Goal: Transaction & Acquisition: Download file/media

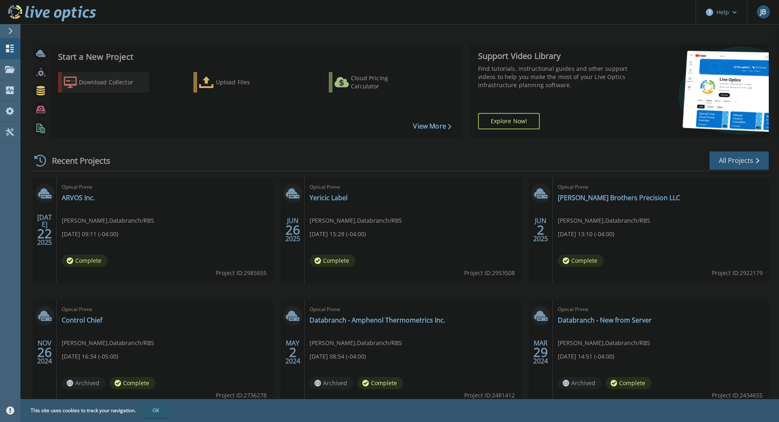
click at [109, 73] on link "Download Collector" at bounding box center [103, 82] width 91 height 20
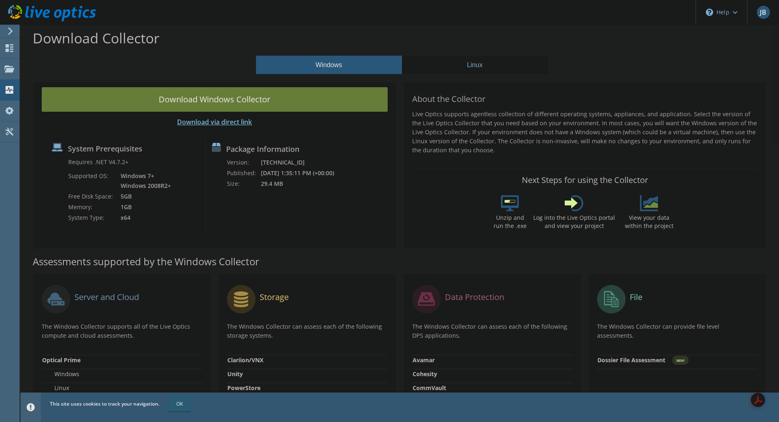
click at [227, 119] on link "Download via direct link" at bounding box center [214, 121] width 75 height 9
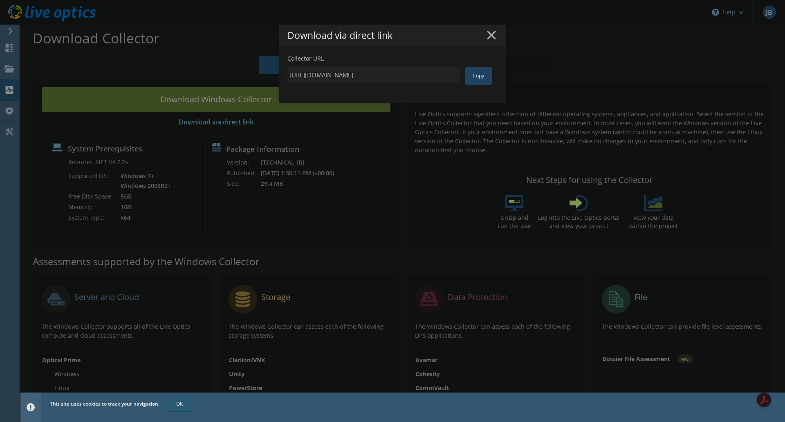
click at [486, 84] on link "Copy" at bounding box center [478, 76] width 27 height 18
click at [489, 74] on link "Copy" at bounding box center [478, 76] width 27 height 18
